Goal: Navigation & Orientation: Find specific page/section

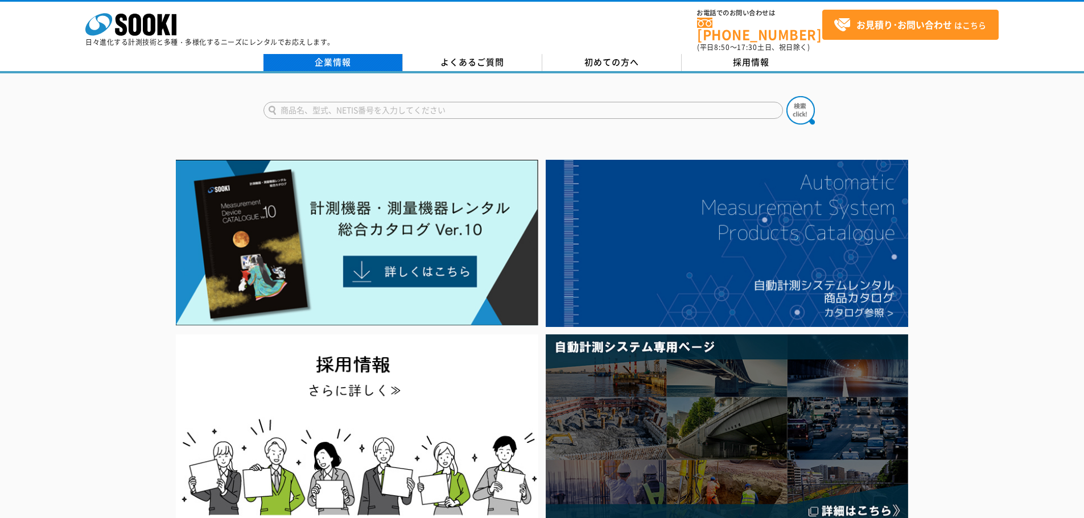
click at [331, 54] on link "企業情報" at bounding box center [332, 62] width 139 height 17
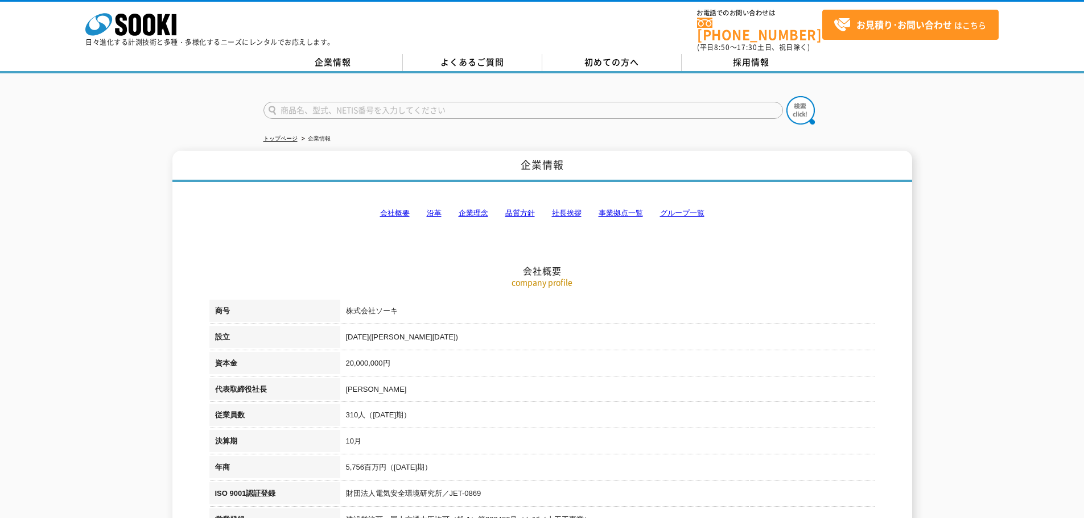
click at [620, 209] on link "事業拠点一覧" at bounding box center [620, 213] width 44 height 9
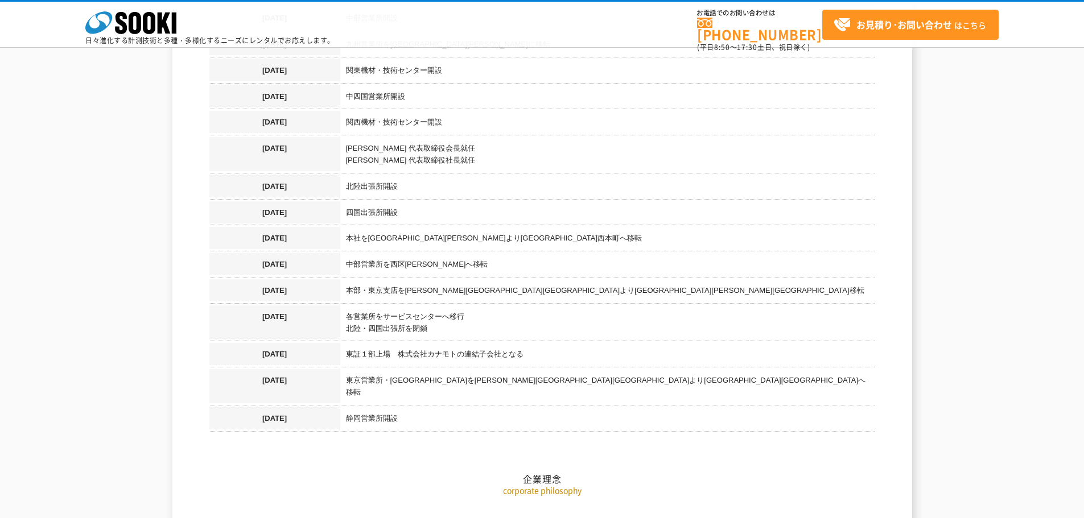
scroll to position [1090, 0]
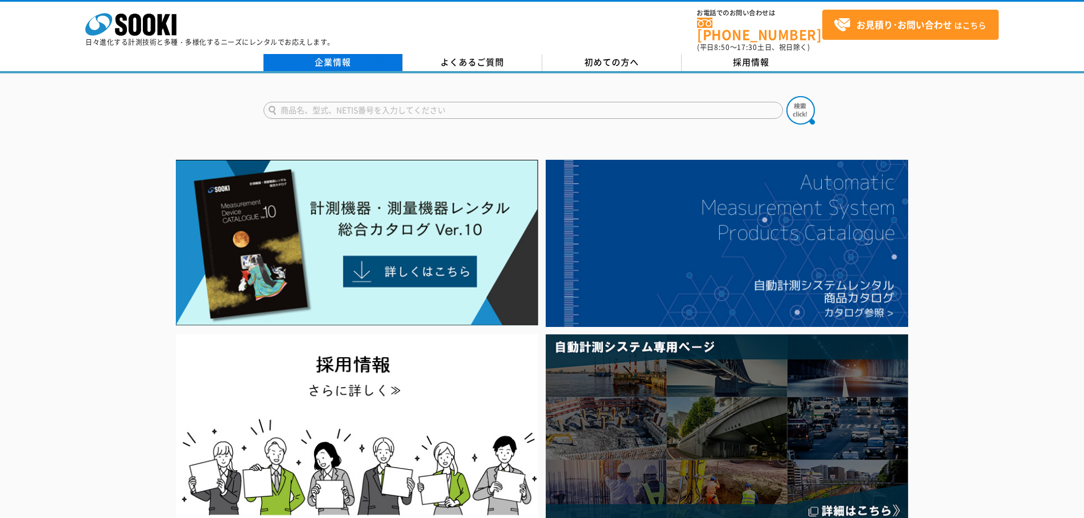
click at [335, 54] on link "企業情報" at bounding box center [332, 62] width 139 height 17
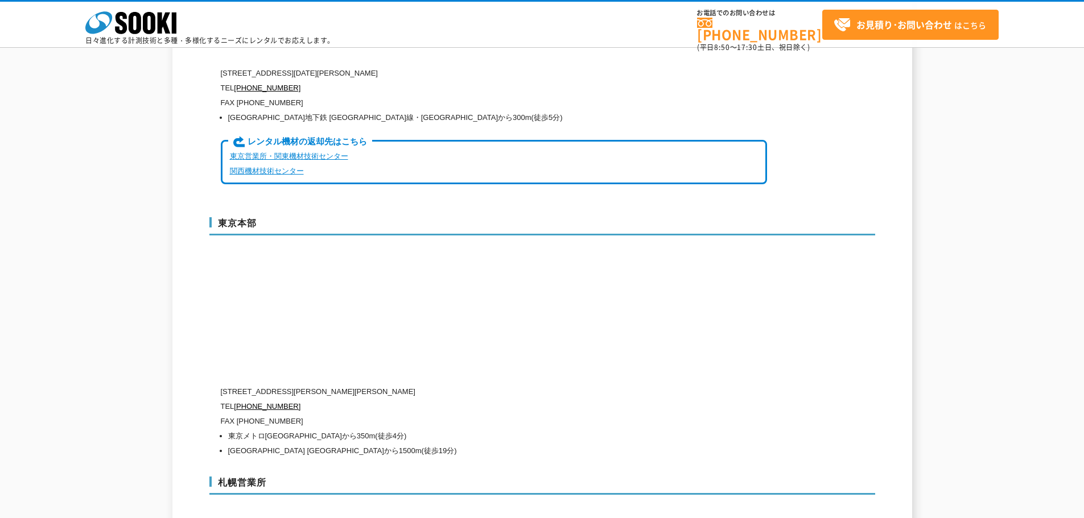
scroll to position [3071, 0]
